Goal: Check status: Check status

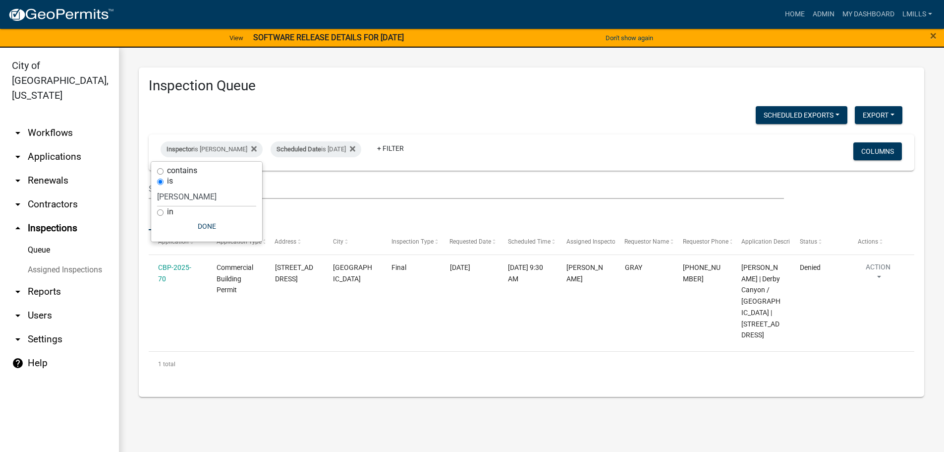
select select "7b0b9f25-f402-4148-9522-9b9b34b3e885"
click at [69, 145] on link "arrow_drop_down Applications" at bounding box center [59, 157] width 119 height 24
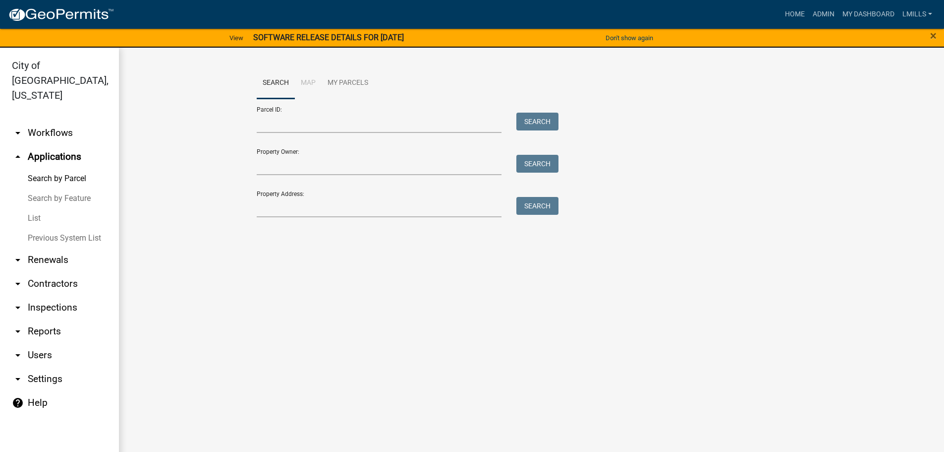
click at [33, 208] on link "List" at bounding box center [59, 218] width 119 height 20
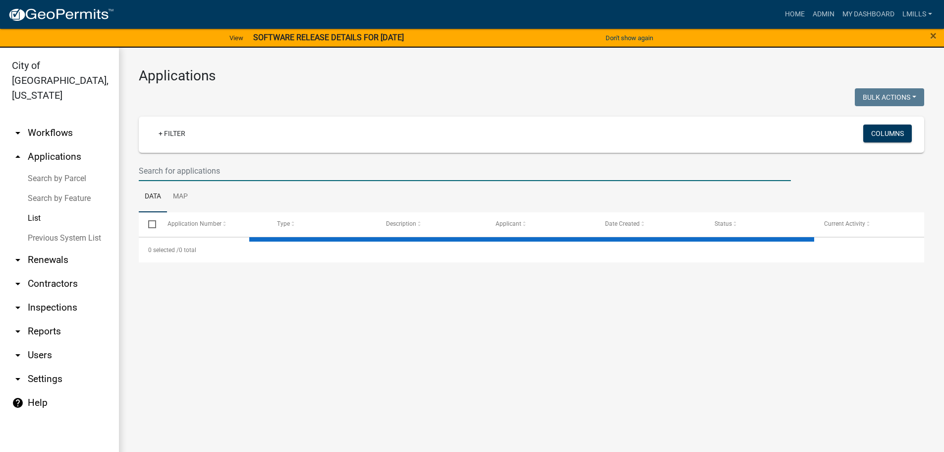
click at [254, 173] on input "text" at bounding box center [465, 171] width 652 height 20
select select "3: 100"
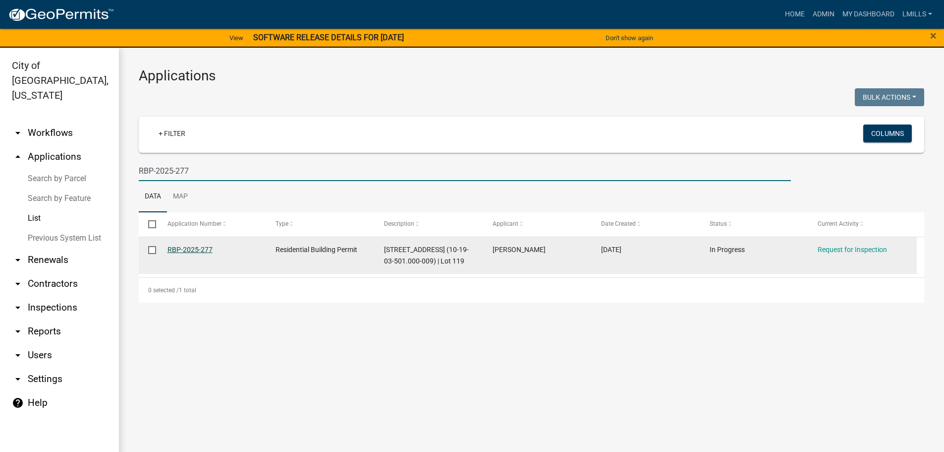
type input "RBP-2025-277"
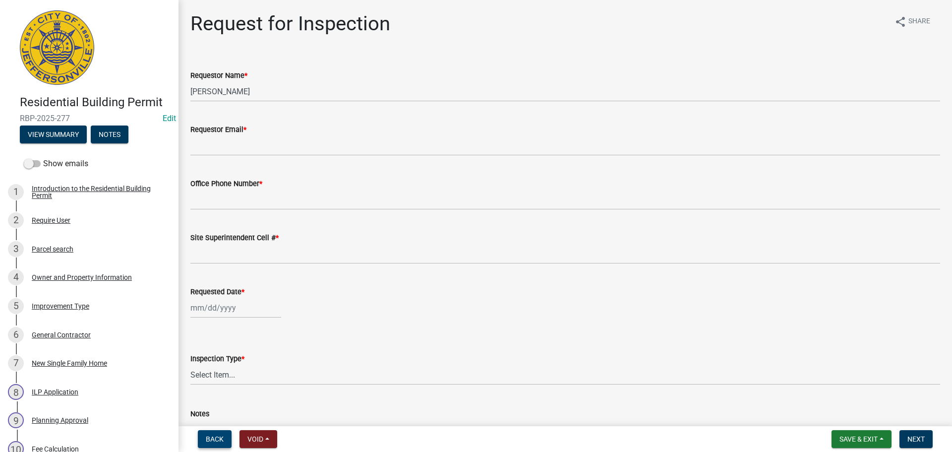
click at [219, 440] on span "Back" at bounding box center [215, 439] width 18 height 8
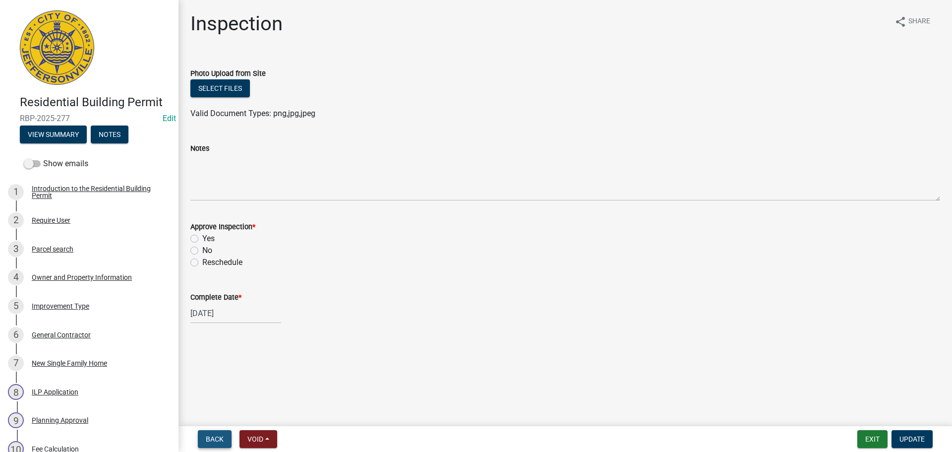
click at [219, 440] on span "Back" at bounding box center [215, 439] width 18 height 8
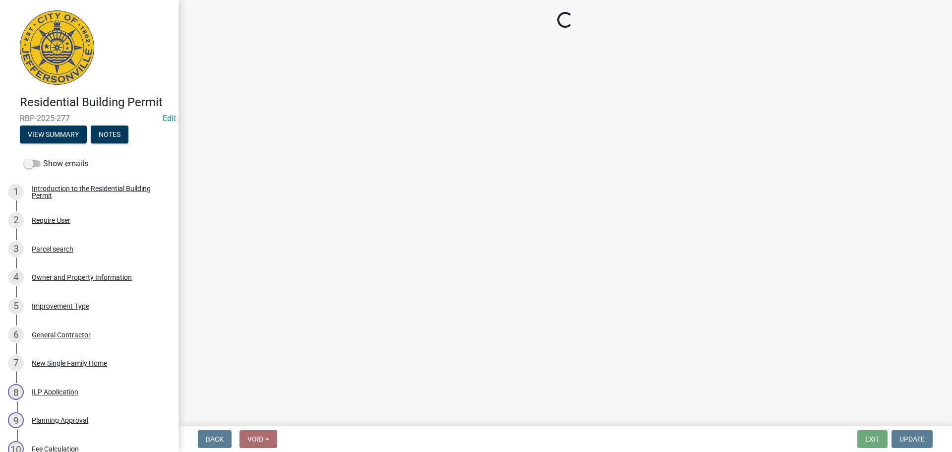
select select "7b0b9f25-f402-4148-9522-9b9b34b3e885"
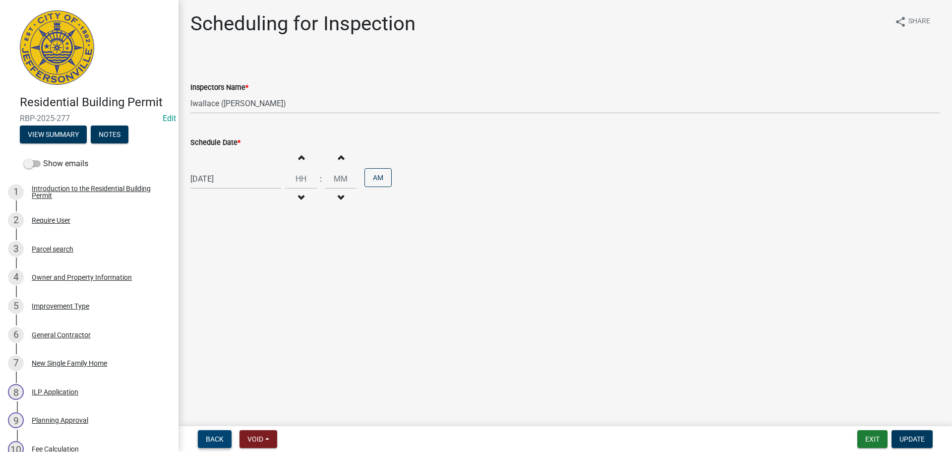
click at [219, 440] on span "Back" at bounding box center [215, 439] width 18 height 8
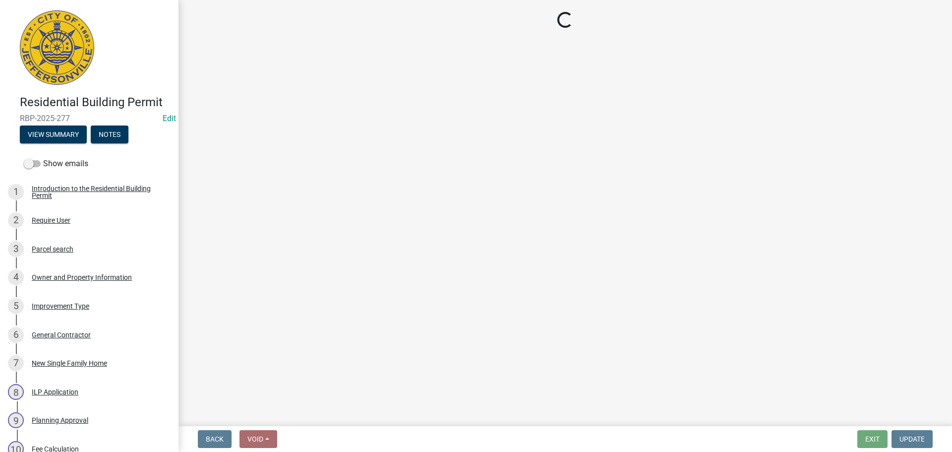
select select "5905b6c6-73a3-4561-9a25-e231032c58c8"
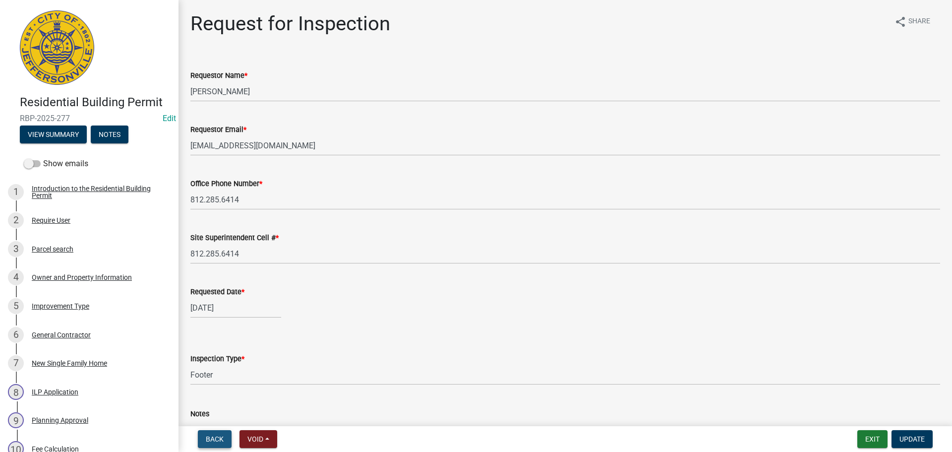
click at [219, 440] on span "Back" at bounding box center [215, 439] width 18 height 8
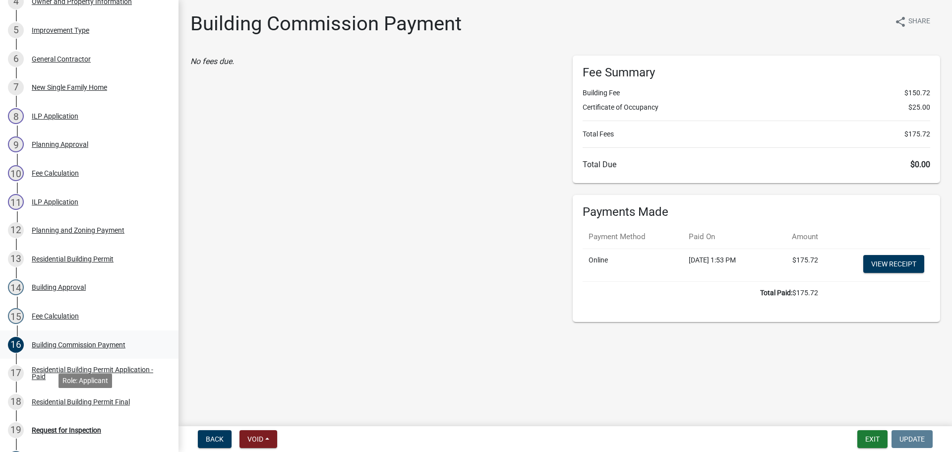
scroll to position [297, 0]
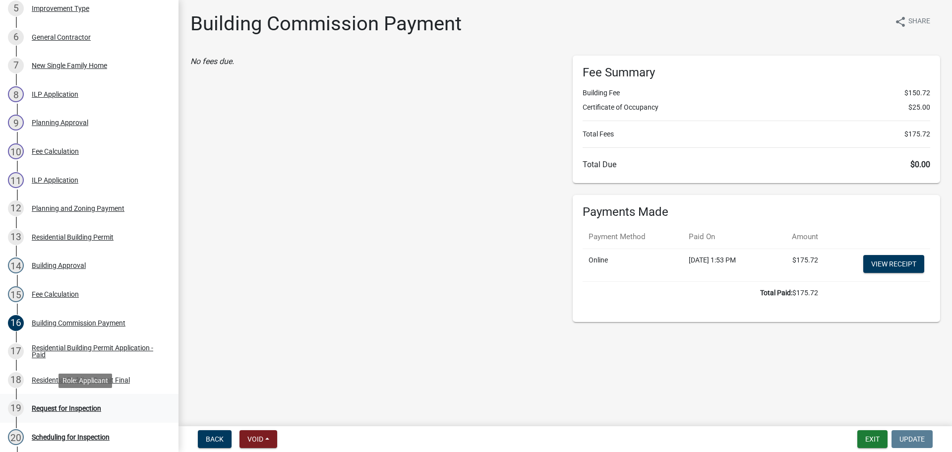
click at [60, 406] on div "Request for Inspection" at bounding box center [66, 407] width 69 height 7
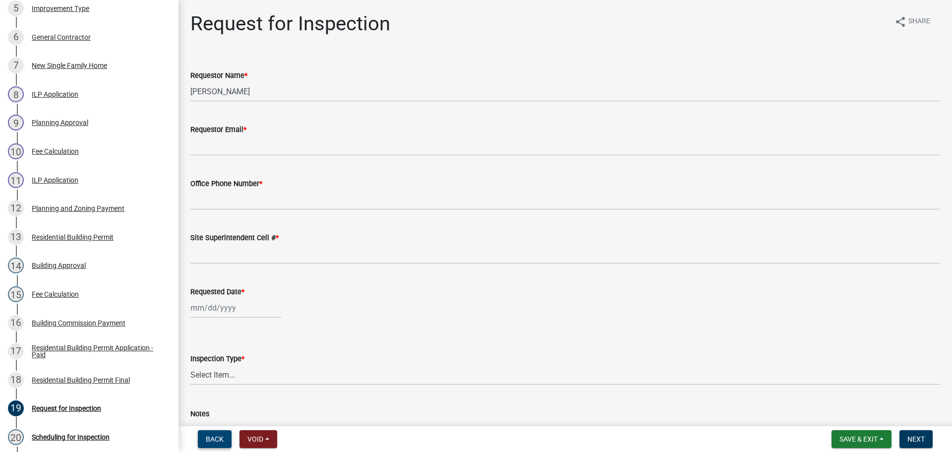
click at [216, 440] on span "Back" at bounding box center [215, 439] width 18 height 8
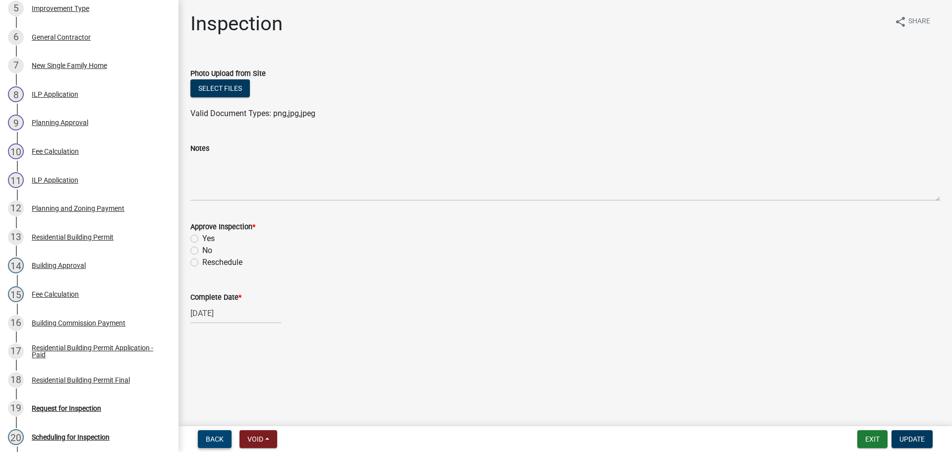
click at [216, 440] on span "Back" at bounding box center [215, 439] width 18 height 8
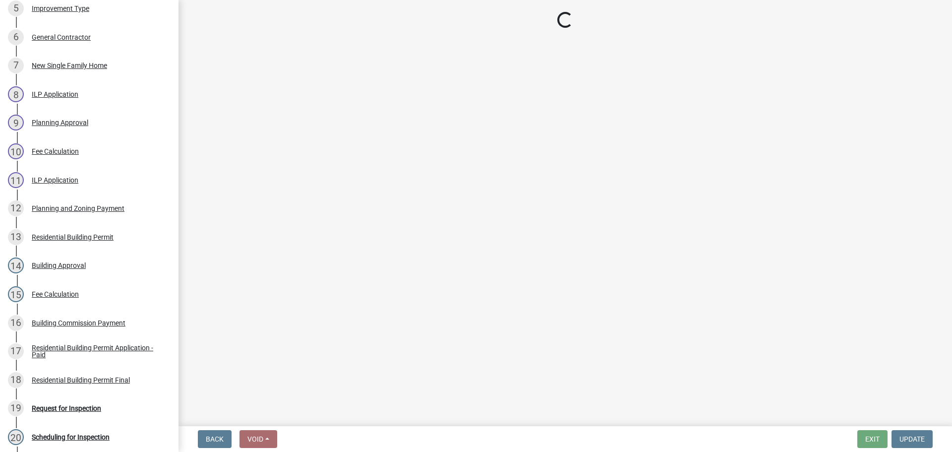
select select "7b0b9f25-f402-4148-9522-9b9b34b3e885"
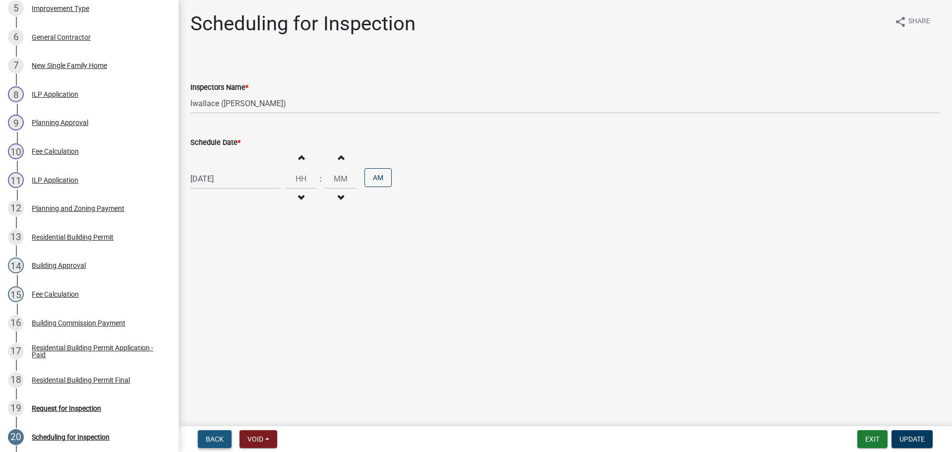
click at [216, 440] on span "Back" at bounding box center [215, 439] width 18 height 8
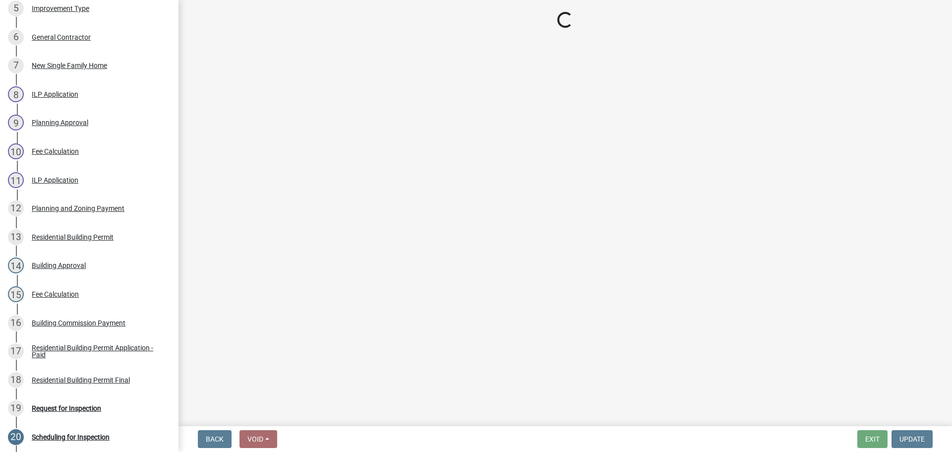
select select "5905b6c6-73a3-4561-9a25-e231032c58c8"
